Goal: Task Accomplishment & Management: Manage account settings

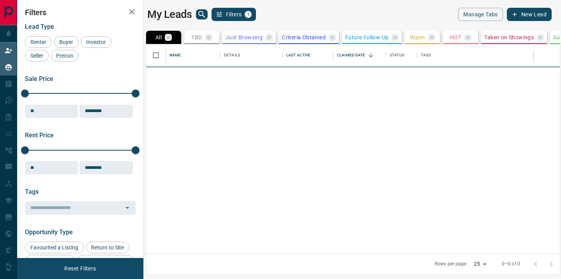
scroll to position [204, 408]
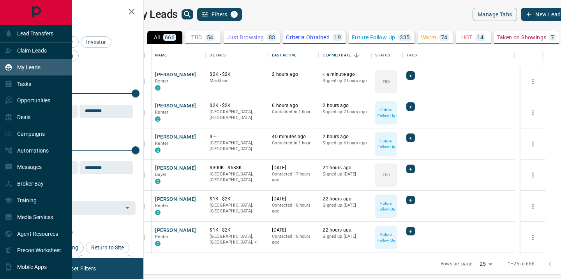
click at [28, 65] on p "My Leads" at bounding box center [28, 67] width 23 height 6
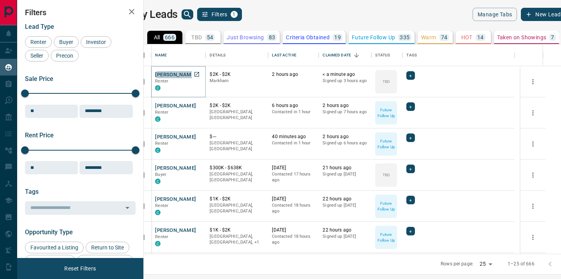
click at [180, 73] on button "[PERSON_NAME]" at bounding box center [175, 74] width 41 height 7
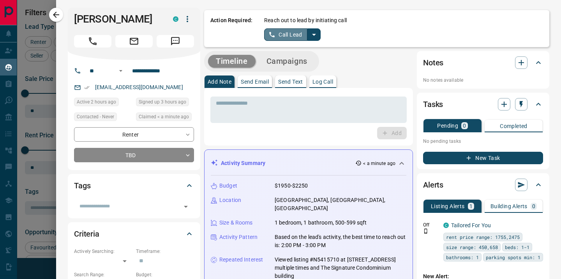
click at [295, 35] on button "Call Lead" at bounding box center [285, 34] width 43 height 12
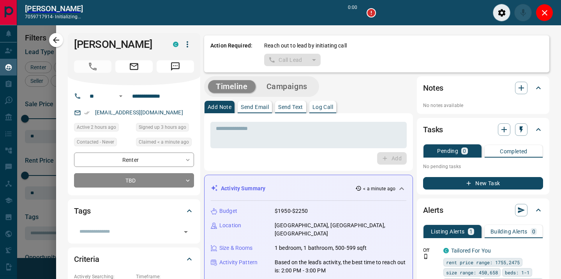
scroll to position [180, 408]
type input "*******"
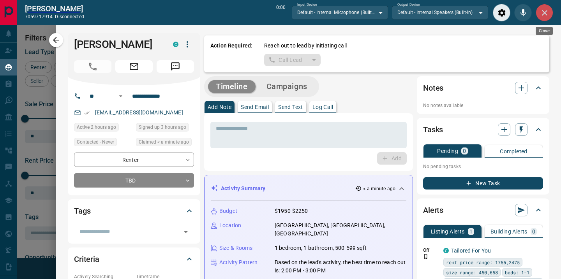
click at [544, 14] on icon "Close" at bounding box center [544, 12] width 5 height 5
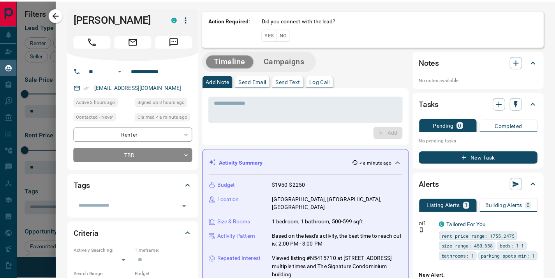
scroll to position [204, 408]
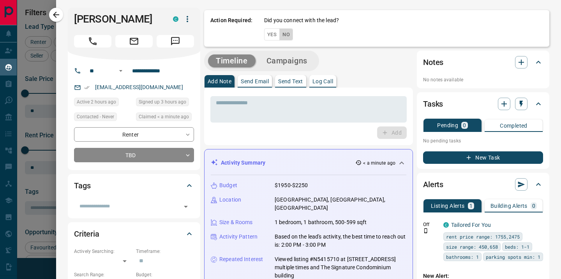
click at [286, 35] on button "No" at bounding box center [286, 34] width 14 height 12
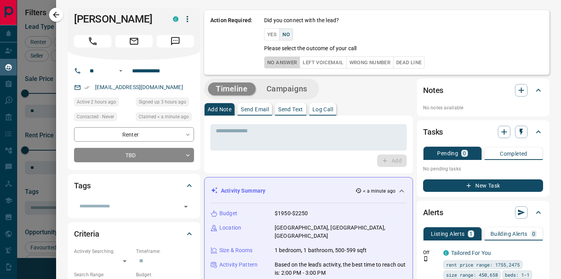
click at [286, 64] on button "No Answer" at bounding box center [282, 63] width 36 height 12
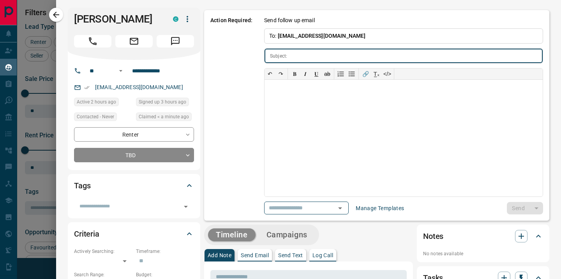
type input "**********"
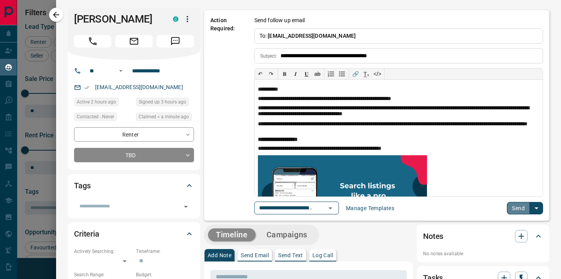
click at [508, 211] on button "Send" at bounding box center [518, 208] width 23 height 12
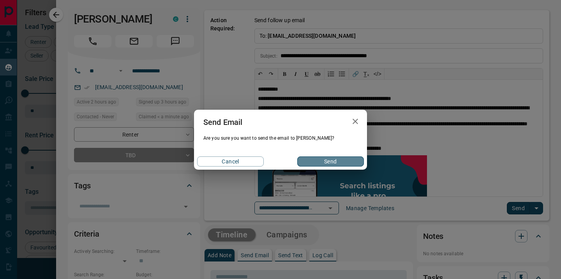
click at [339, 162] on button "Send" at bounding box center [330, 162] width 67 height 10
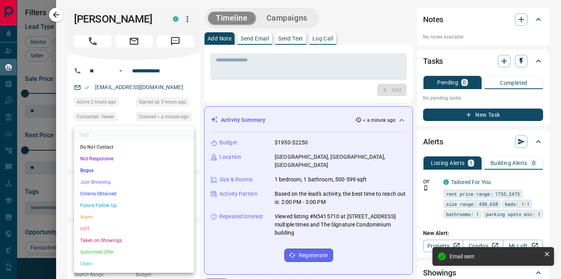
click at [187, 155] on body "Lead Transfers Claim Leads My Leads Tasks Opportunities Deals Campaigns Automat…" at bounding box center [280, 135] width 561 height 270
click at [154, 205] on li "Future Follow Up" at bounding box center [134, 206] width 120 height 12
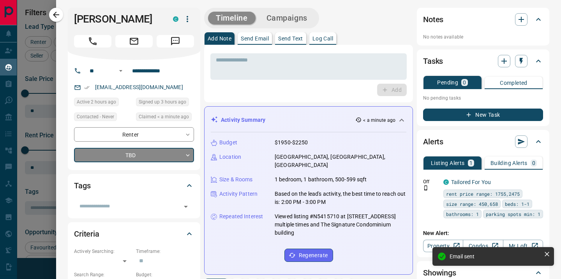
type input "*"
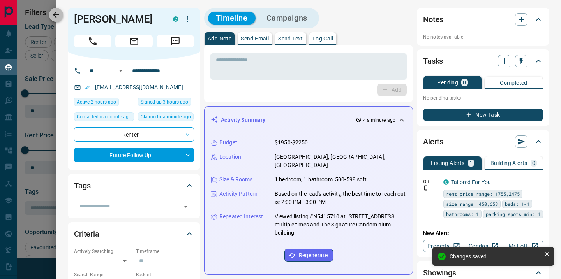
click at [52, 15] on icon "button" at bounding box center [55, 14] width 9 height 9
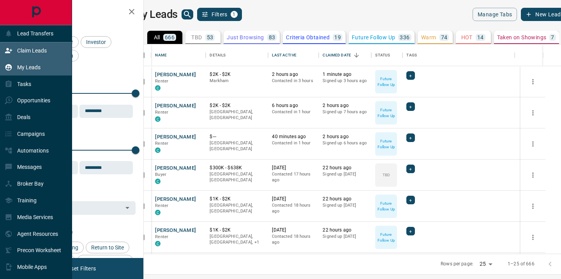
click at [34, 50] on p "Claim Leads" at bounding box center [32, 51] width 30 height 6
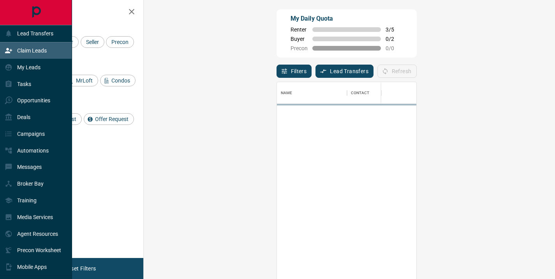
scroll to position [205, 389]
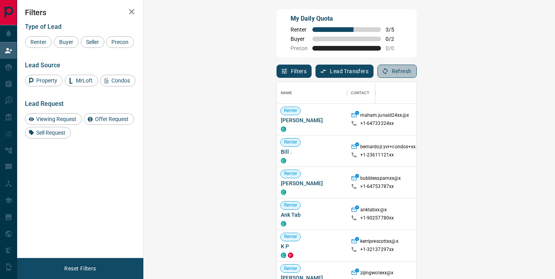
click at [417, 72] on button "Refresh" at bounding box center [397, 71] width 39 height 13
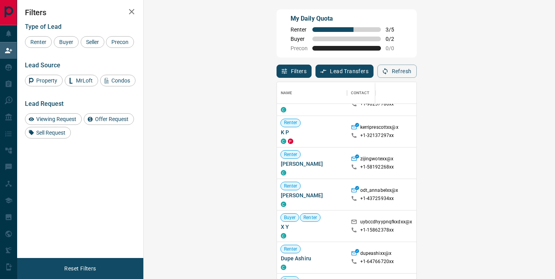
scroll to position [116, 0]
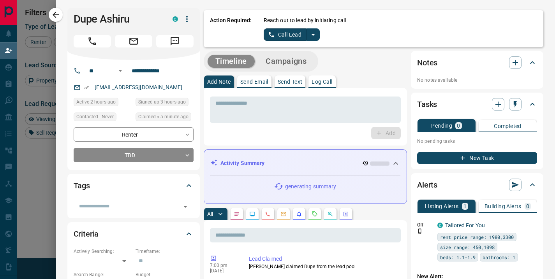
click at [284, 34] on button "Call Lead" at bounding box center [285, 34] width 43 height 12
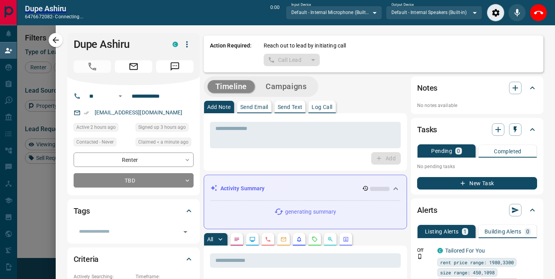
scroll to position [186, 389]
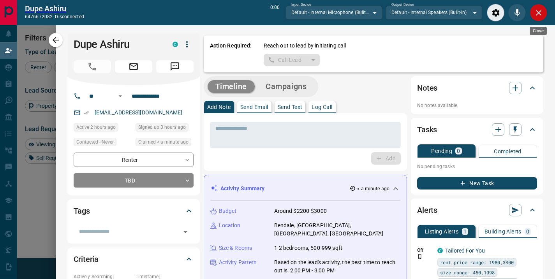
click at [537, 14] on icon "Close" at bounding box center [538, 12] width 9 height 9
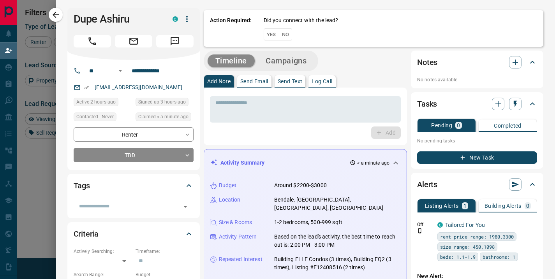
scroll to position [205, 389]
click at [281, 34] on button "No" at bounding box center [286, 34] width 14 height 12
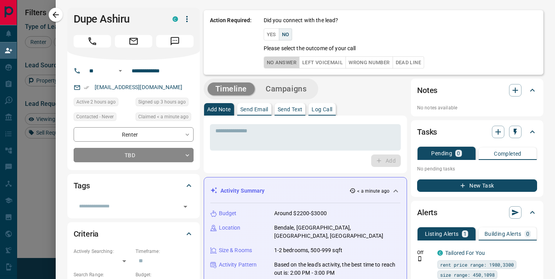
click at [281, 64] on button "No Answer" at bounding box center [282, 63] width 36 height 12
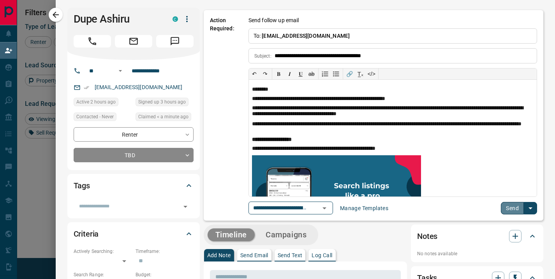
click at [505, 209] on button "Send" at bounding box center [512, 208] width 23 height 12
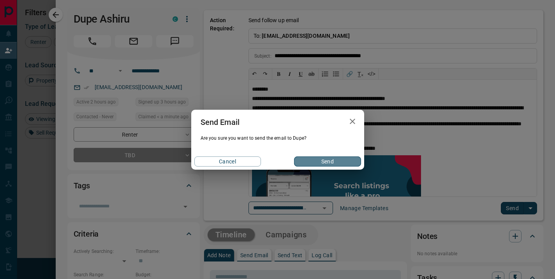
click at [312, 163] on button "Send" at bounding box center [327, 162] width 67 height 10
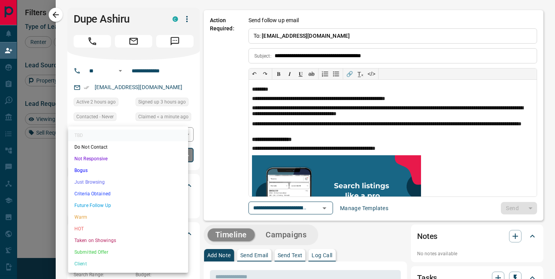
click at [167, 157] on body "Lead Transfers Claim Leads My Leads Tasks Opportunities Deals Campaigns Automat…" at bounding box center [277, 119] width 555 height 239
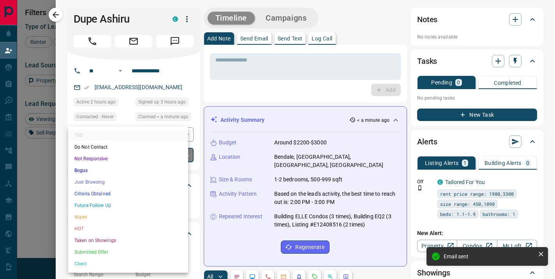
click at [107, 207] on li "Future Follow Up" at bounding box center [128, 206] width 120 height 12
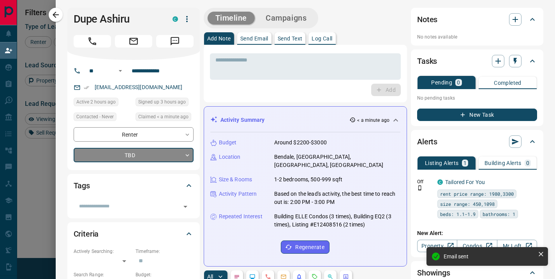
type input "*"
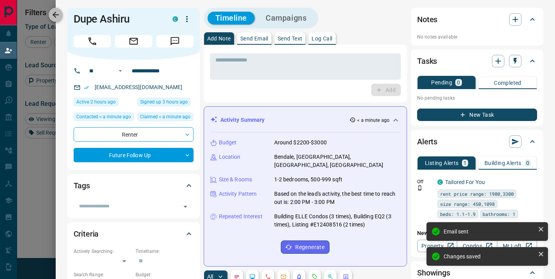
click at [55, 16] on icon "button" at bounding box center [55, 14] width 9 height 9
